Goal: Task Accomplishment & Management: Use online tool/utility

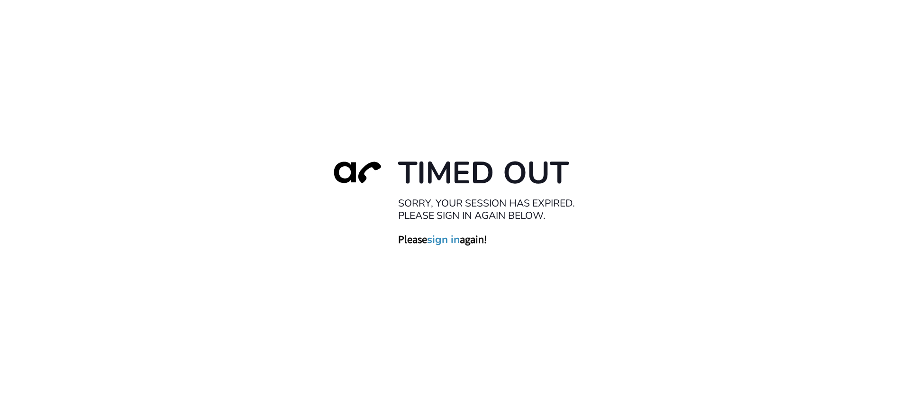
click at [444, 244] on link "sign in" at bounding box center [443, 239] width 33 height 13
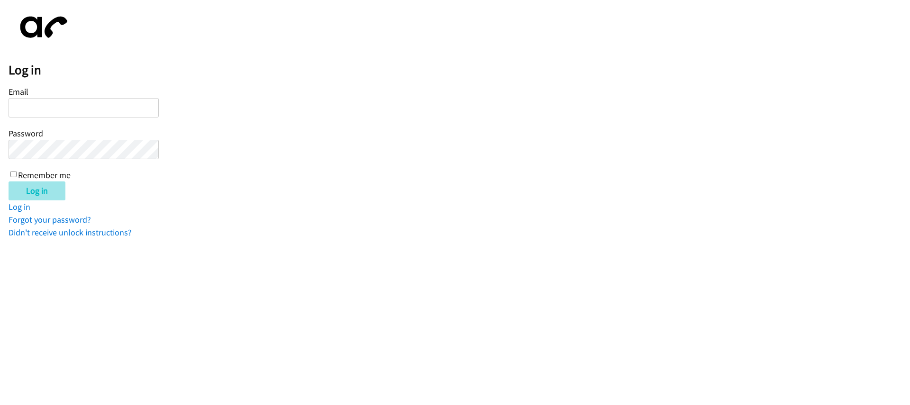
type input "[EMAIL_ADDRESS][DOMAIN_NAME]"
click at [40, 193] on input "Log in" at bounding box center [37, 191] width 57 height 19
click at [40, 175] on label "Remember me" at bounding box center [44, 175] width 53 height 11
click at [17, 175] on input "Remember me" at bounding box center [13, 174] width 6 height 6
checkbox input "true"
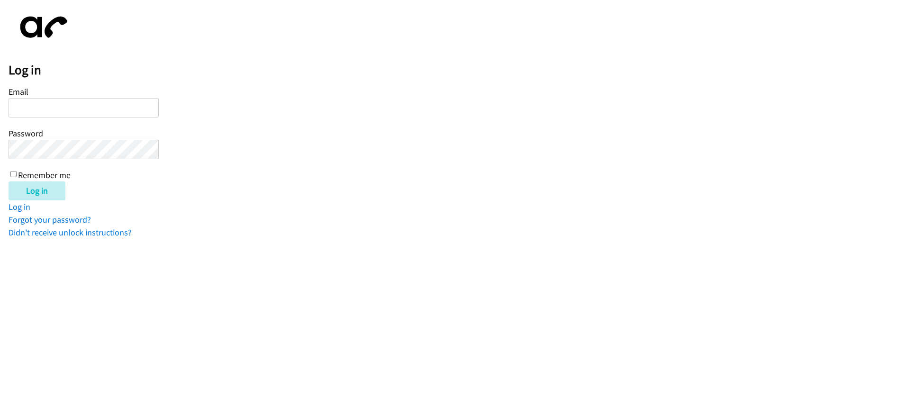
type input "[EMAIL_ADDRESS][DOMAIN_NAME]"
click at [16, 175] on input "Remember me" at bounding box center [13, 174] width 6 height 6
checkbox input "true"
click at [29, 188] on input "Log in" at bounding box center [37, 191] width 57 height 19
type input "[EMAIL_ADDRESS][DOMAIN_NAME]"
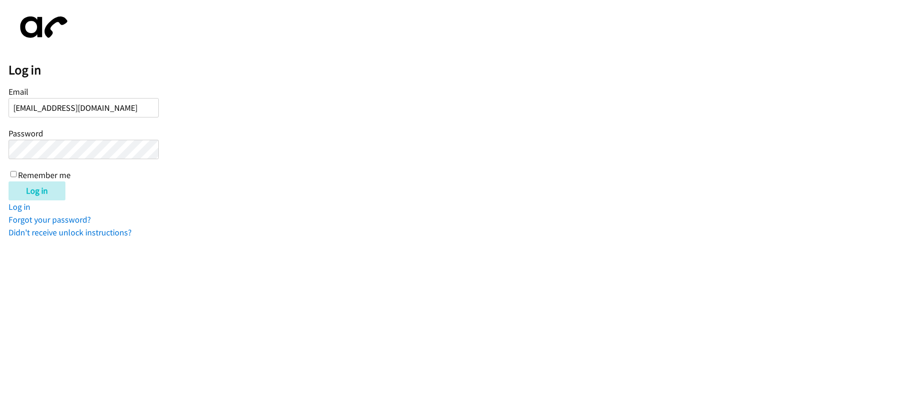
click at [26, 173] on label "Remember me" at bounding box center [44, 175] width 53 height 11
click at [17, 173] on input "Remember me" at bounding box center [13, 174] width 6 height 6
checkbox input "true"
click at [39, 189] on input "Log in" at bounding box center [37, 191] width 57 height 19
type input "[EMAIL_ADDRESS][DOMAIN_NAME]"
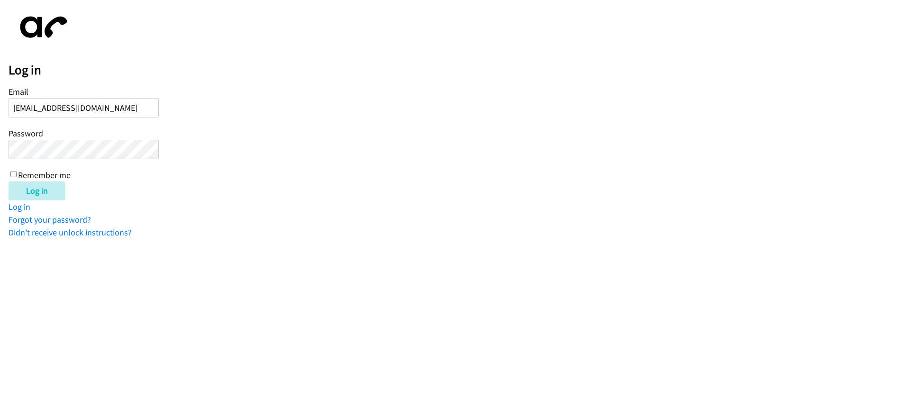
click at [236, 134] on form "Email [EMAIL_ADDRESS][DOMAIN_NAME] Password Remember me Log in" at bounding box center [460, 142] width 902 height 116
type input "[EMAIL_ADDRESS][DOMAIN_NAME]"
click at [51, 193] on input "Log in" at bounding box center [37, 191] width 57 height 19
type input "[EMAIL_ADDRESS][DOMAIN_NAME]"
click at [57, 193] on input "Log in" at bounding box center [37, 191] width 57 height 19
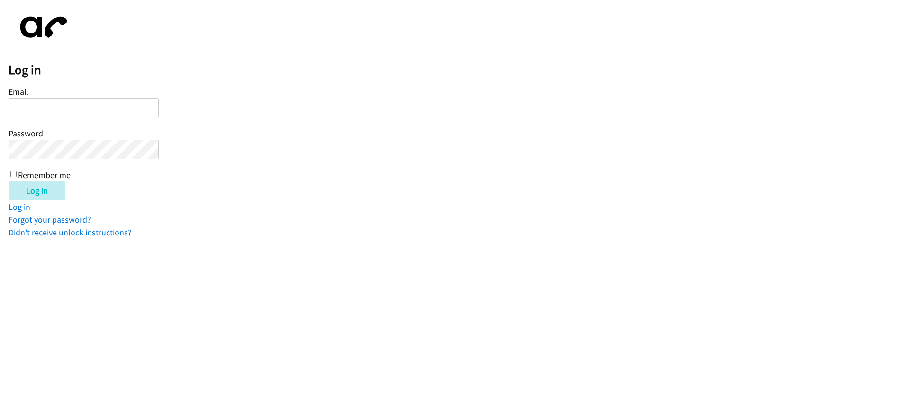
type input "[EMAIL_ADDRESS][DOMAIN_NAME]"
click at [45, 191] on input "Log in" at bounding box center [37, 191] width 57 height 19
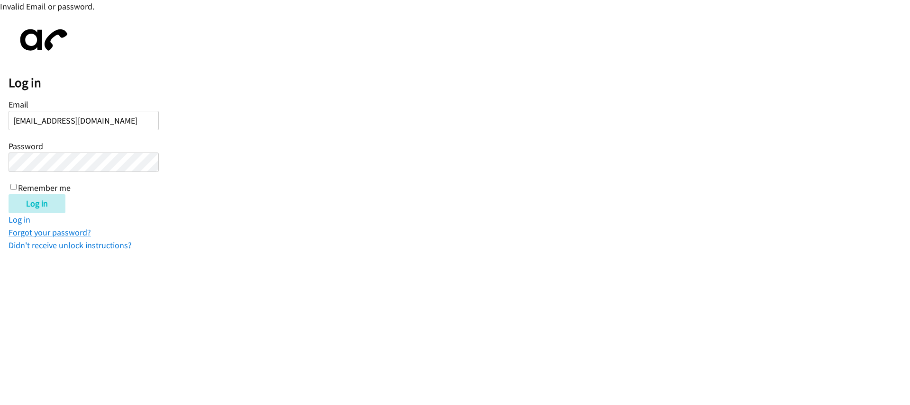
click at [81, 233] on link "Forgot your password?" at bounding box center [50, 232] width 82 height 11
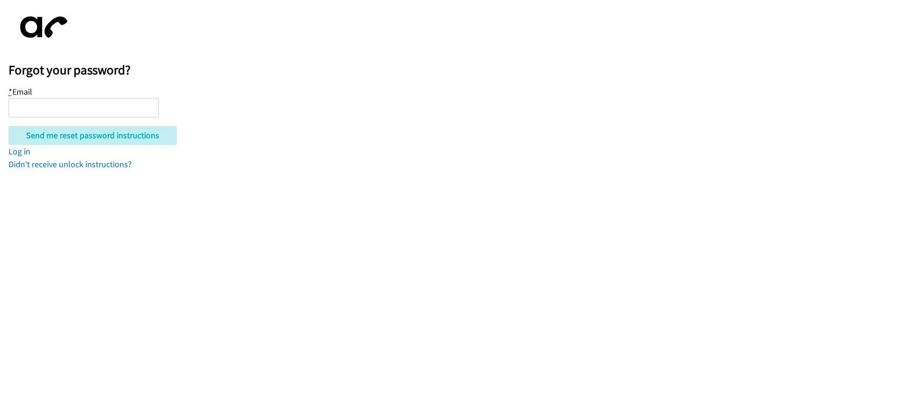
type input "[EMAIL_ADDRESS][DOMAIN_NAME]"
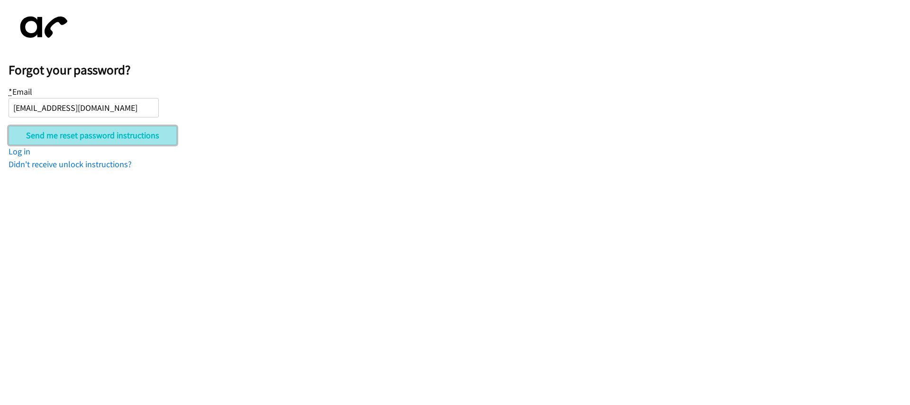
click at [98, 137] on input "Send me reset password instructions" at bounding box center [93, 135] width 168 height 19
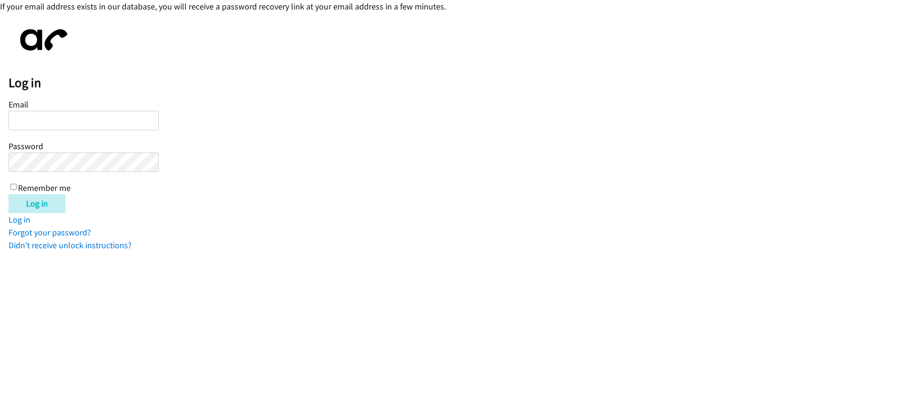
type input "[EMAIL_ADDRESS][DOMAIN_NAME]"
click at [223, 140] on form "Email [EMAIL_ADDRESS][DOMAIN_NAME] Password Remember me Log in" at bounding box center [460, 155] width 902 height 116
click at [36, 188] on label "Remember me" at bounding box center [44, 188] width 53 height 11
click at [17, 188] on input "Remember me" at bounding box center [13, 187] width 6 height 6
checkbox input "true"
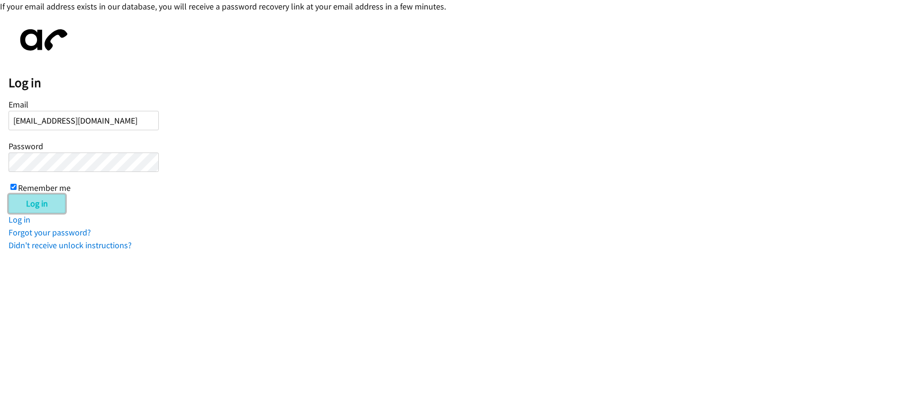
click at [39, 211] on input "Log in" at bounding box center [37, 203] width 57 height 19
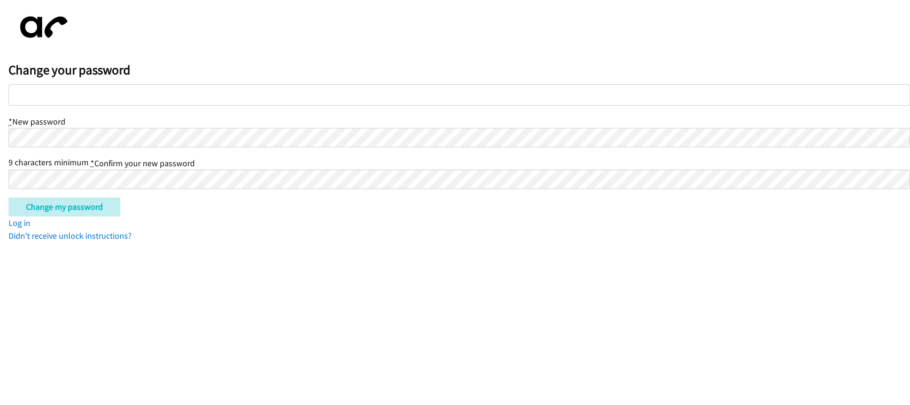
click at [119, 91] on div at bounding box center [460, 94] width 902 height 21
click at [27, 204] on input "Change my password" at bounding box center [65, 207] width 112 height 19
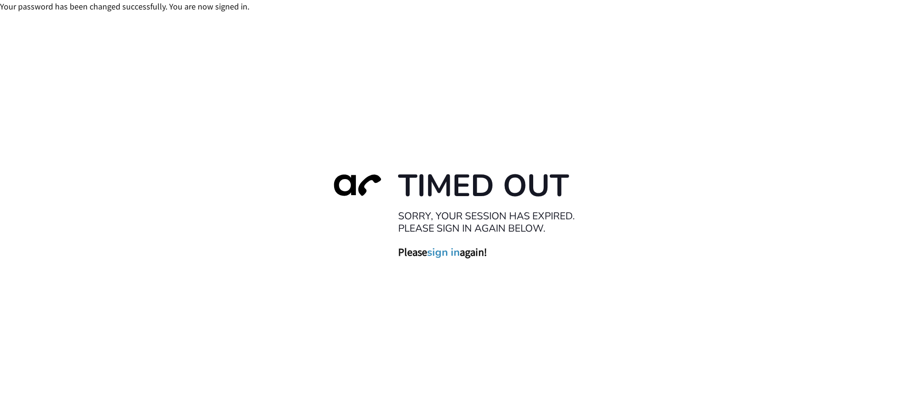
click at [452, 246] on link "sign in" at bounding box center [443, 252] width 33 height 13
click at [294, 93] on div "Timed Out Sorry, your session has expired. Please sign in again below. Please s…" at bounding box center [455, 215] width 910 height 405
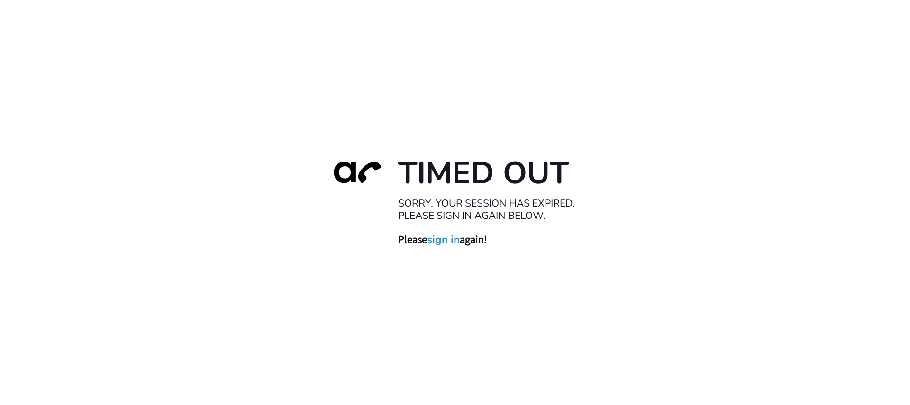
click at [448, 240] on link "sign in" at bounding box center [443, 239] width 33 height 13
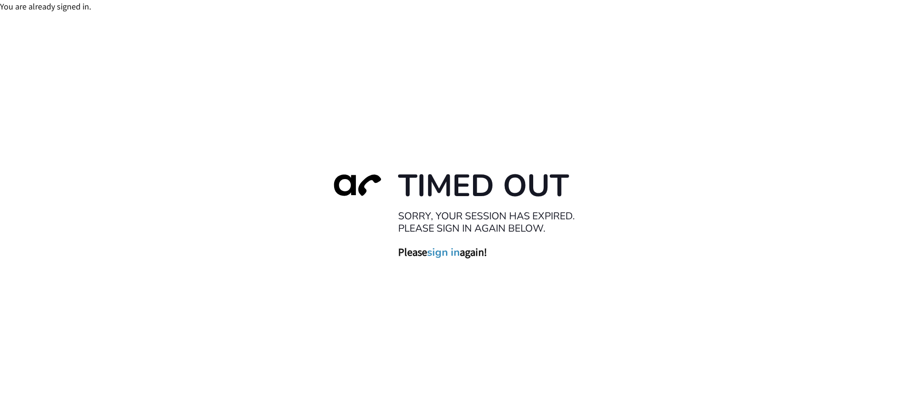
click at [447, 253] on link "sign in" at bounding box center [443, 252] width 33 height 13
click at [336, 43] on div "Timed Out Sorry, your session has expired. Please sign in again below. Please s…" at bounding box center [455, 215] width 910 height 405
click at [441, 252] on link "sign in" at bounding box center [443, 252] width 33 height 13
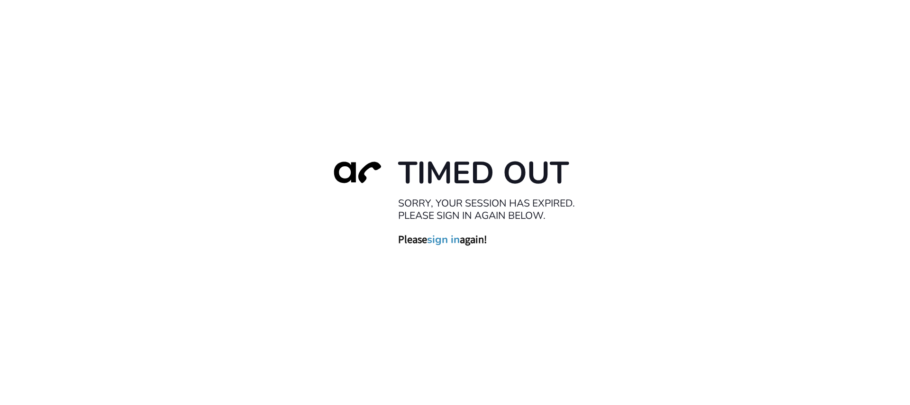
click at [358, 183] on div at bounding box center [355, 187] width 66 height 66
click at [447, 238] on link "sign in" at bounding box center [443, 239] width 33 height 13
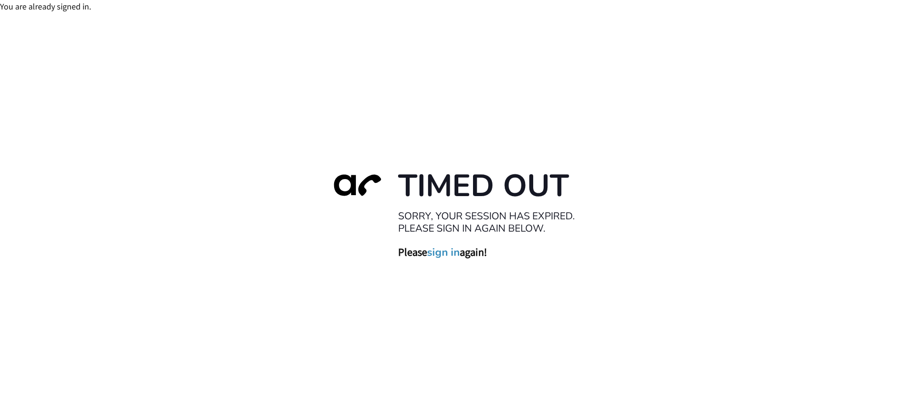
click at [444, 255] on link "sign in" at bounding box center [443, 252] width 33 height 13
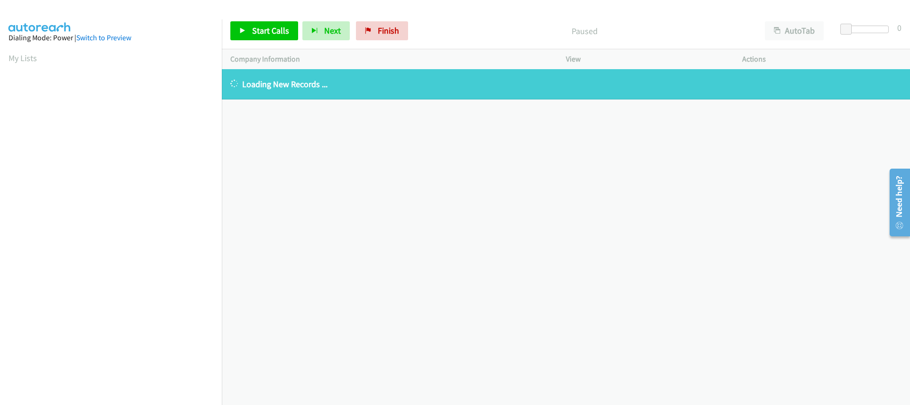
click at [454, 18] on div "Start Calls Pause Next Finish Paused AutoTab AutoTab 0" at bounding box center [566, 31] width 688 height 37
